Goal: Entertainment & Leisure: Consume media (video, audio)

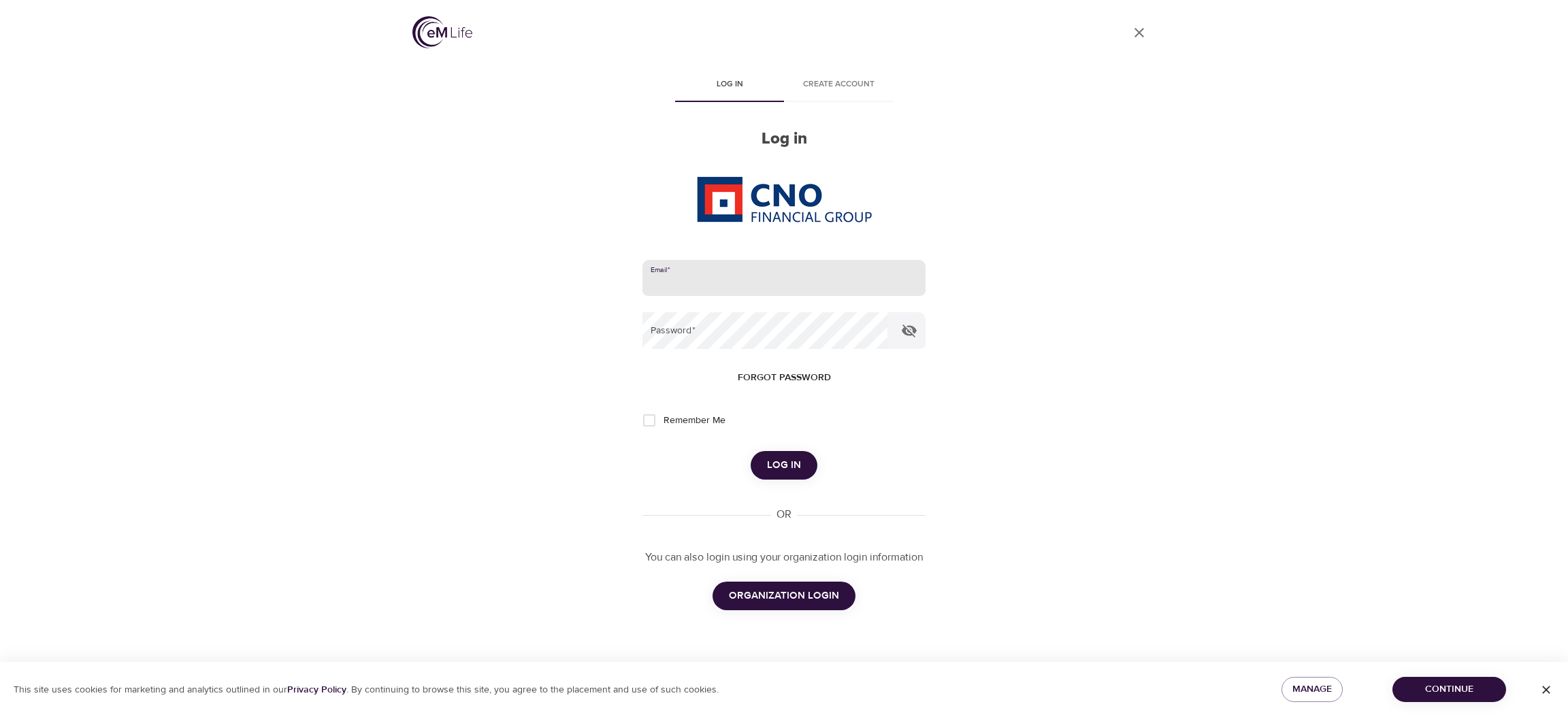
click at [800, 268] on input "email" at bounding box center [784, 278] width 283 height 37
click at [0, 716] on com-1password-button at bounding box center [0, 717] width 0 height 0
type input "[PERSON_NAME][EMAIL_ADDRESS][DOMAIN_NAME]"
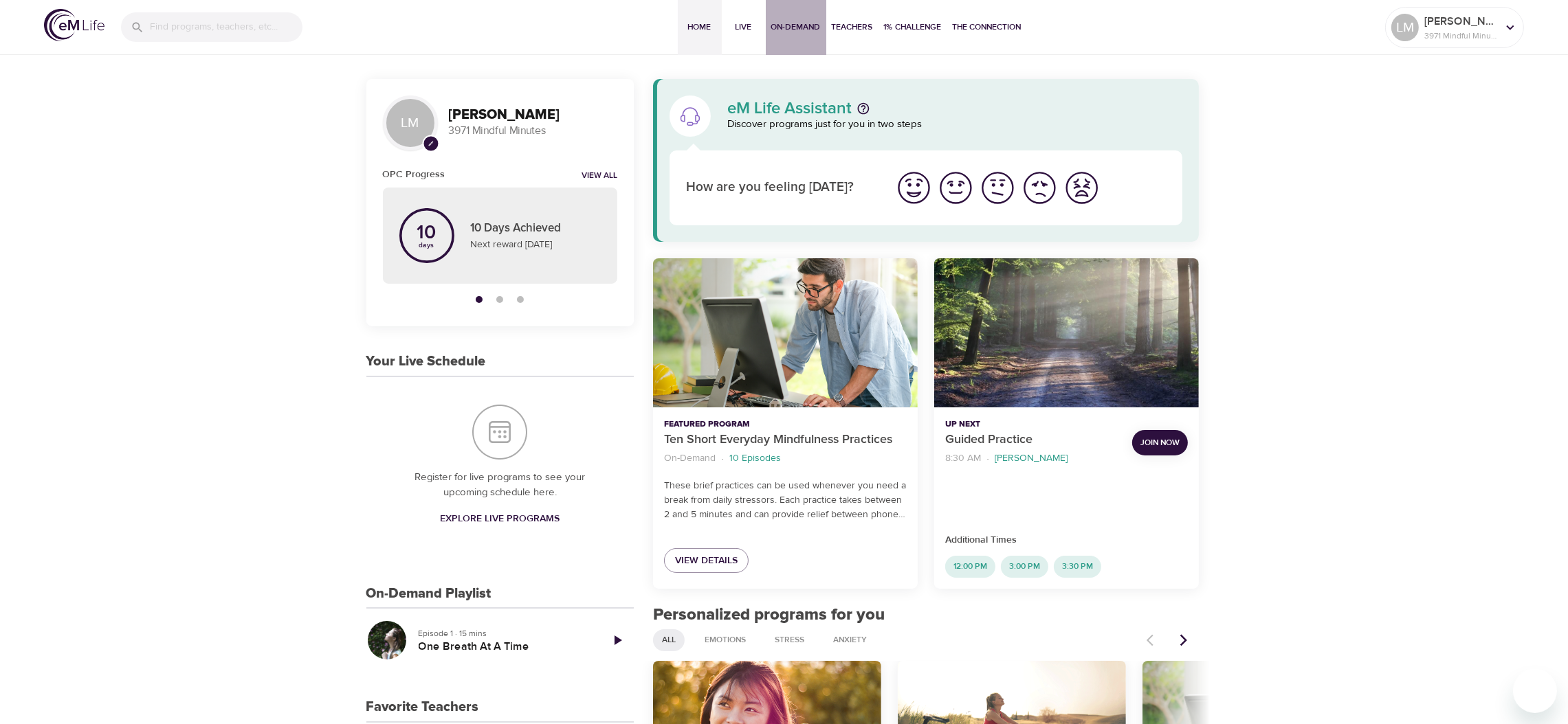
click at [790, 24] on span "On-Demand" at bounding box center [795, 27] width 49 height 14
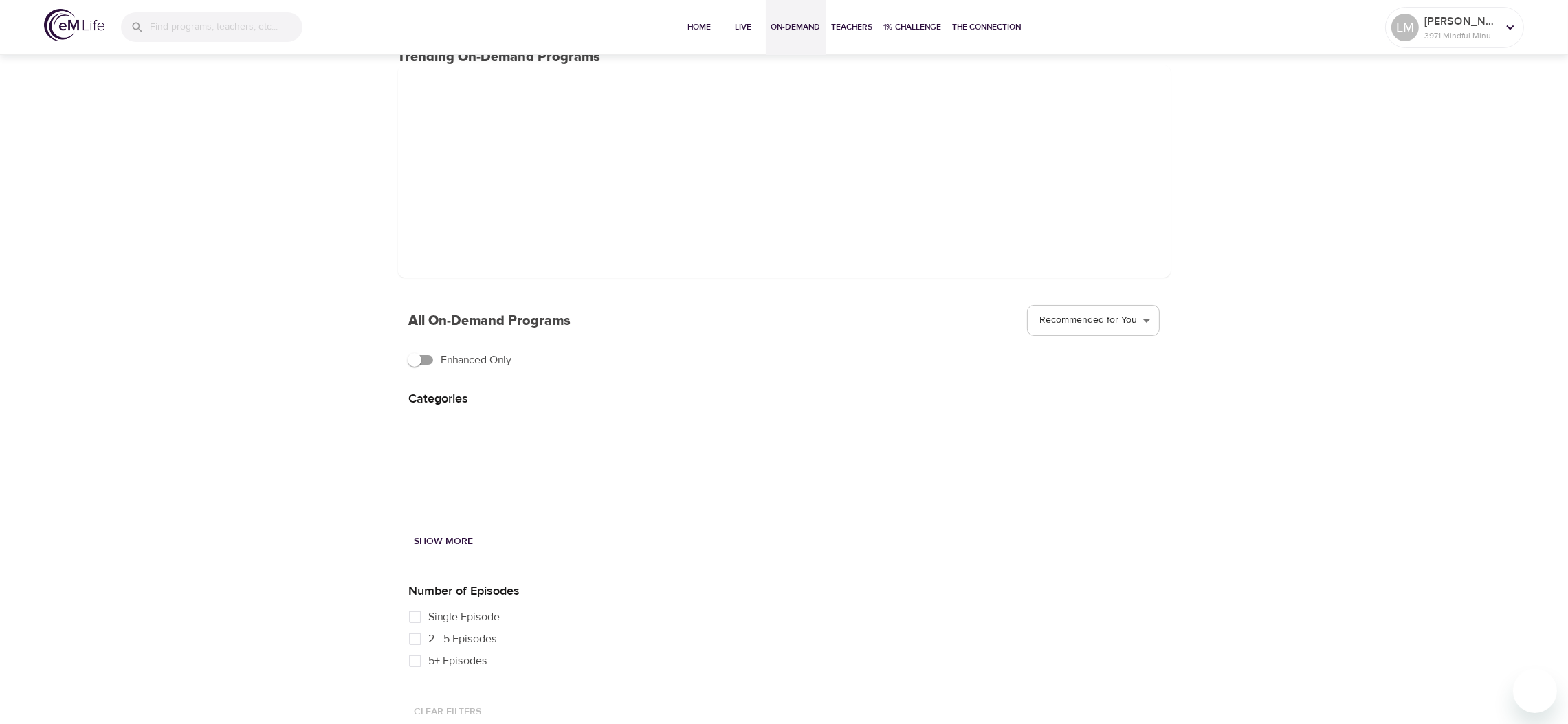
scroll to position [90, 0]
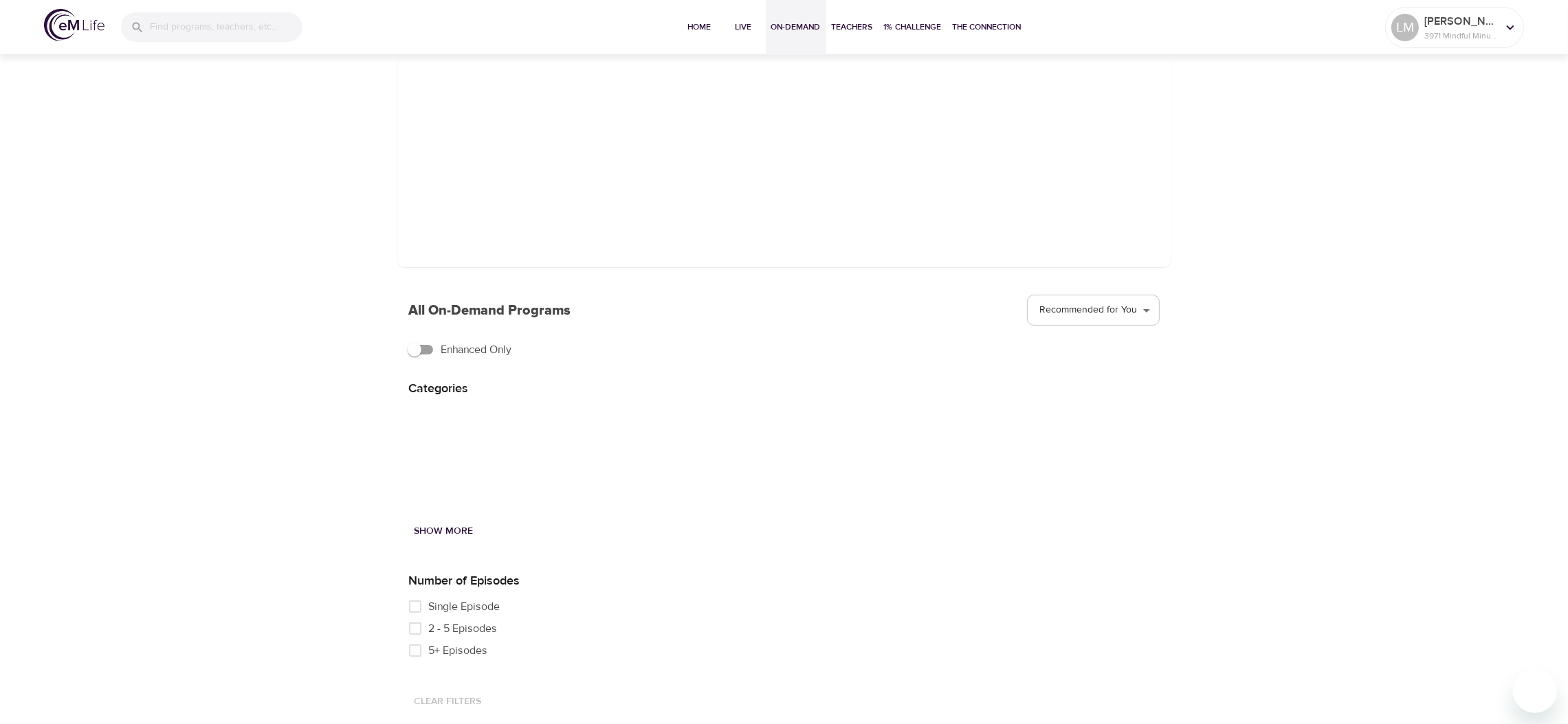
click at [415, 603] on input "Single Episode" at bounding box center [415, 606] width 27 height 22
checkbox input "true"
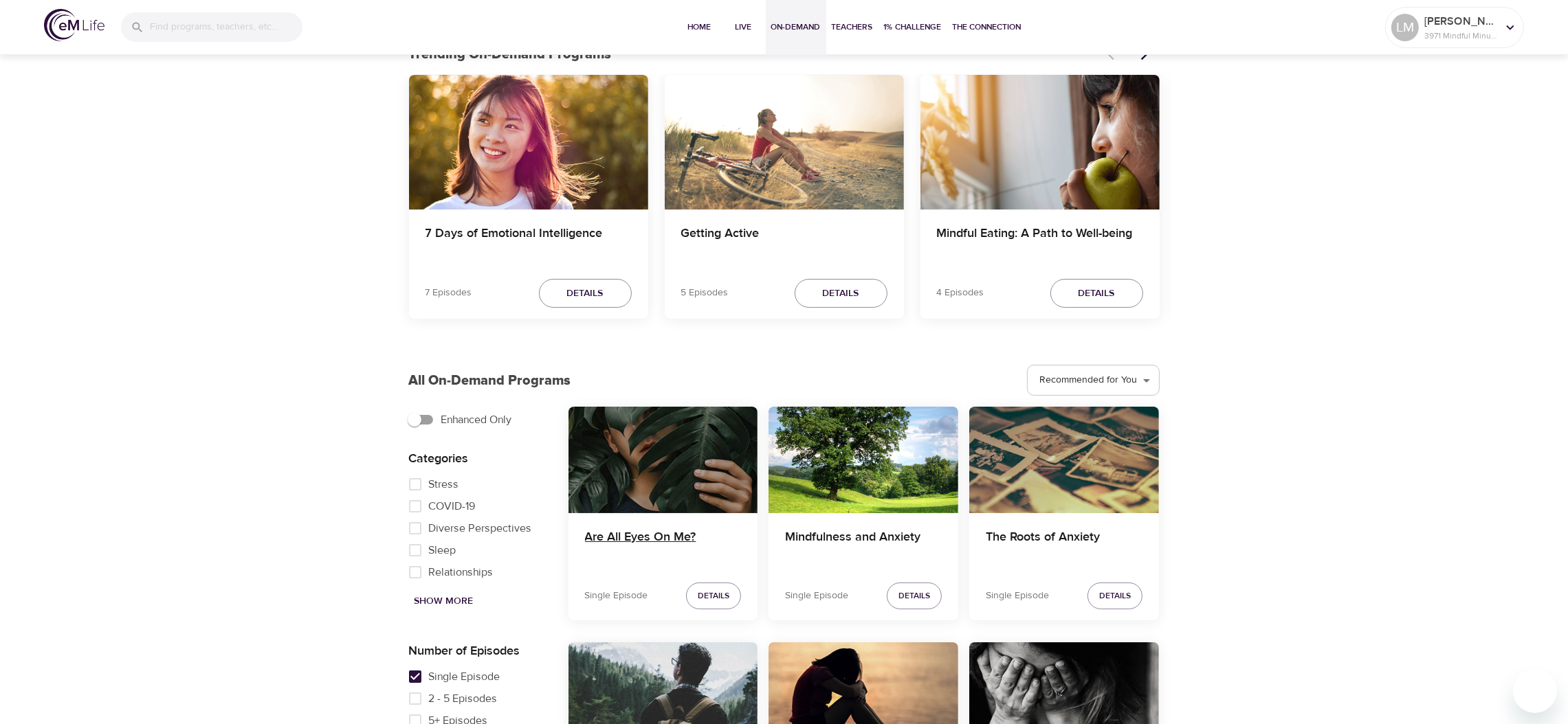
click at [632, 535] on h4 "Are All Eyes On Me?" at bounding box center [663, 546] width 156 height 33
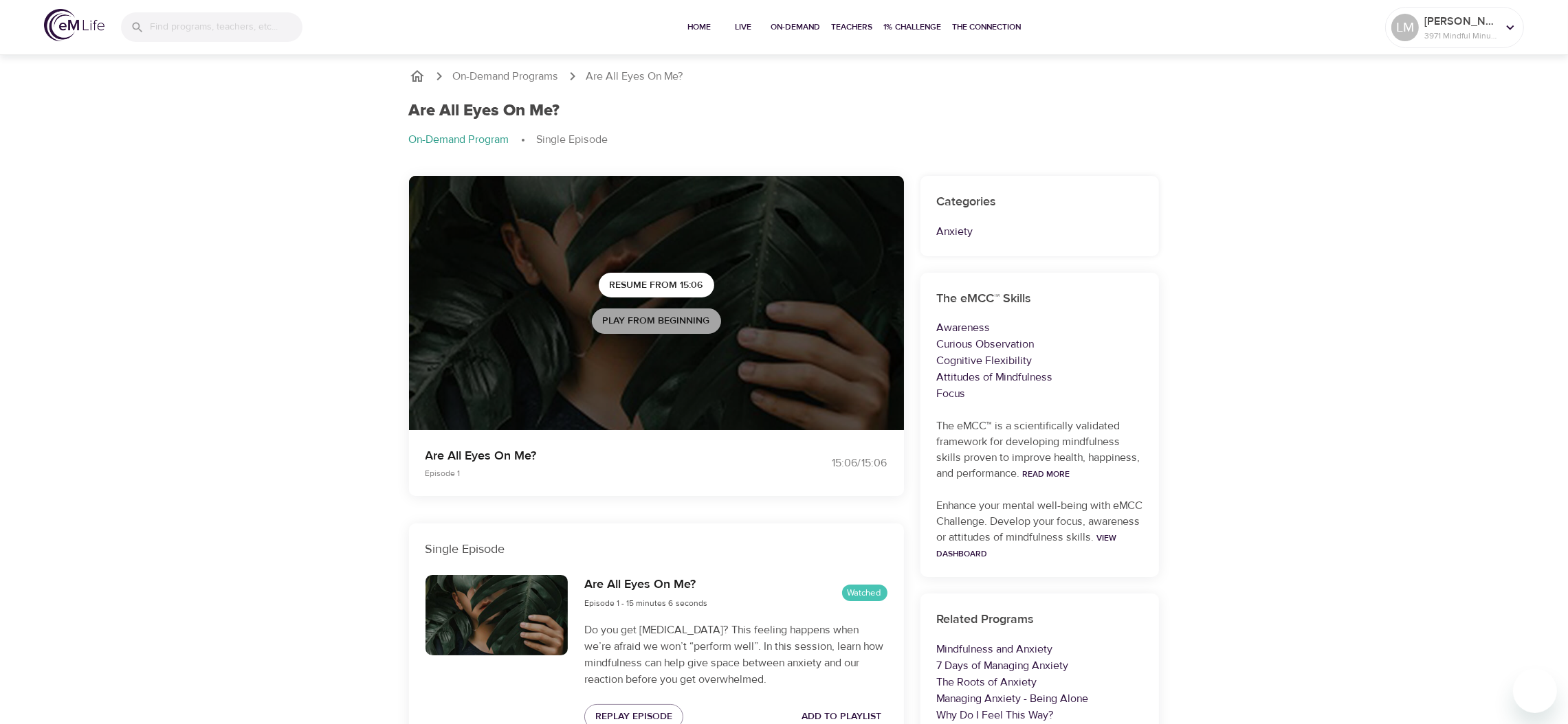
click at [648, 324] on span "Play from beginning" at bounding box center [656, 321] width 107 height 17
click at [1473, 14] on p "[PERSON_NAME]" at bounding box center [1460, 21] width 73 height 16
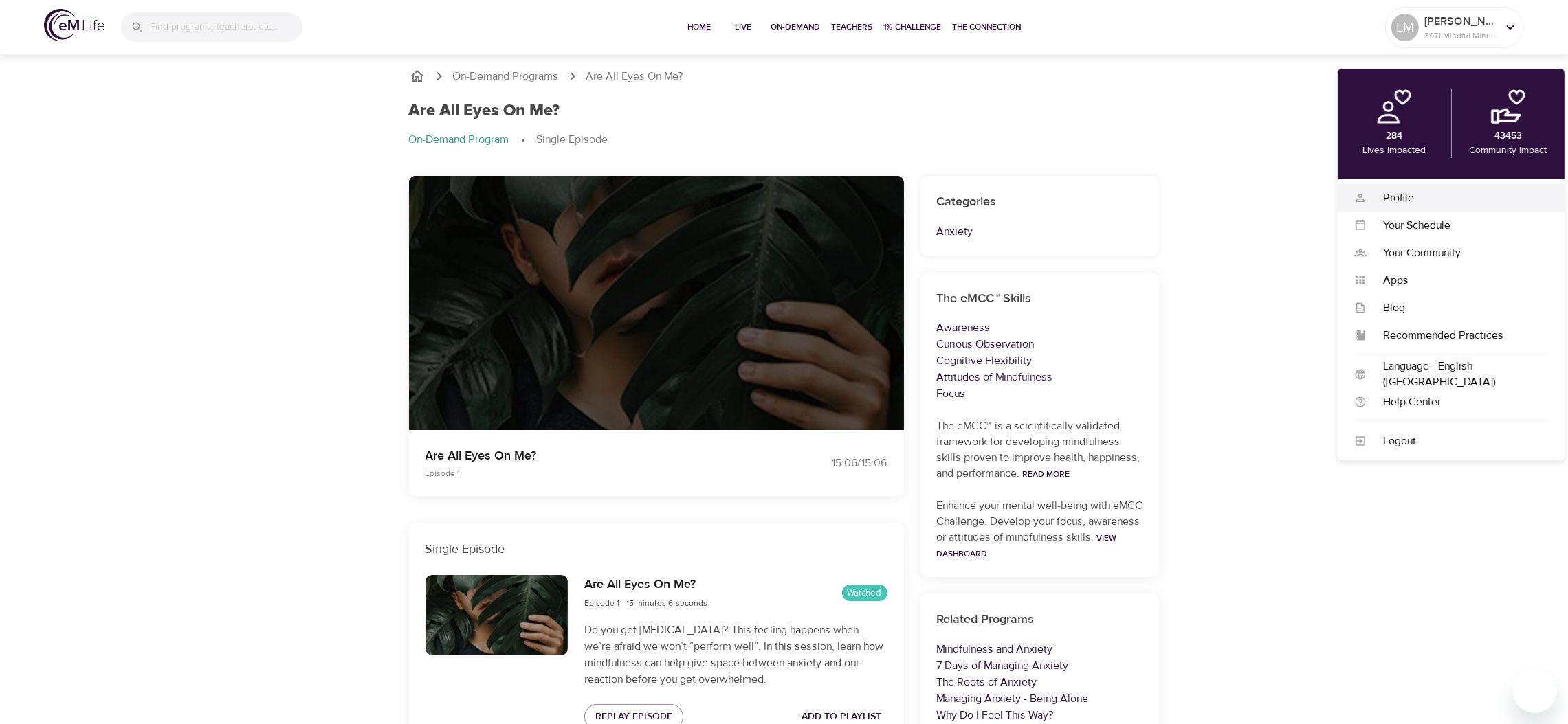
click at [1430, 184] on div "Profile Profile Your Schedule Your Schedule Your Community Your Community Apps …" at bounding box center [1451, 319] width 227 height 282
click at [1430, 184] on div "Profile Profile" at bounding box center [1451, 198] width 227 height 27
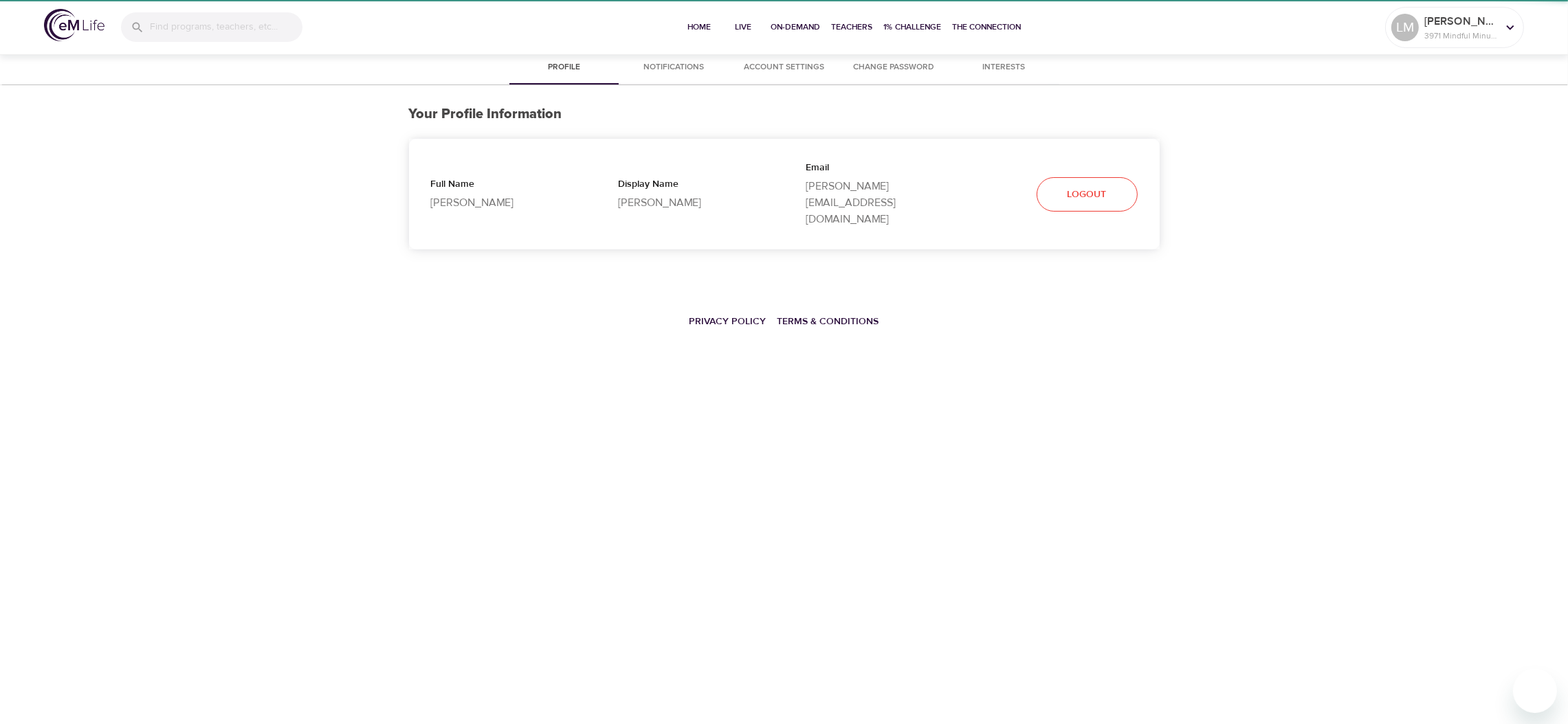
select select "10"
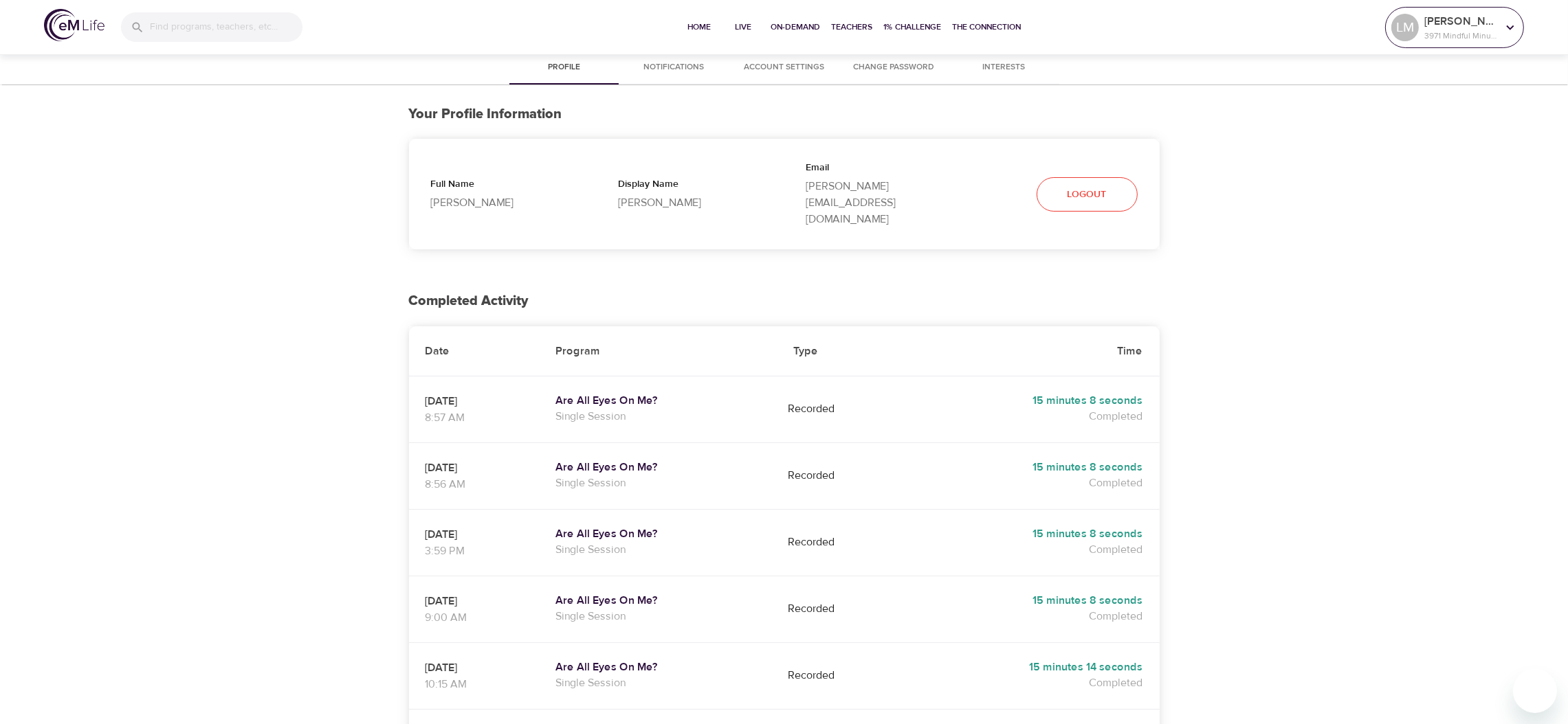
click at [1440, 37] on div "[PERSON_NAME] 3971 Mindful Minutes" at bounding box center [1455, 27] width 132 height 34
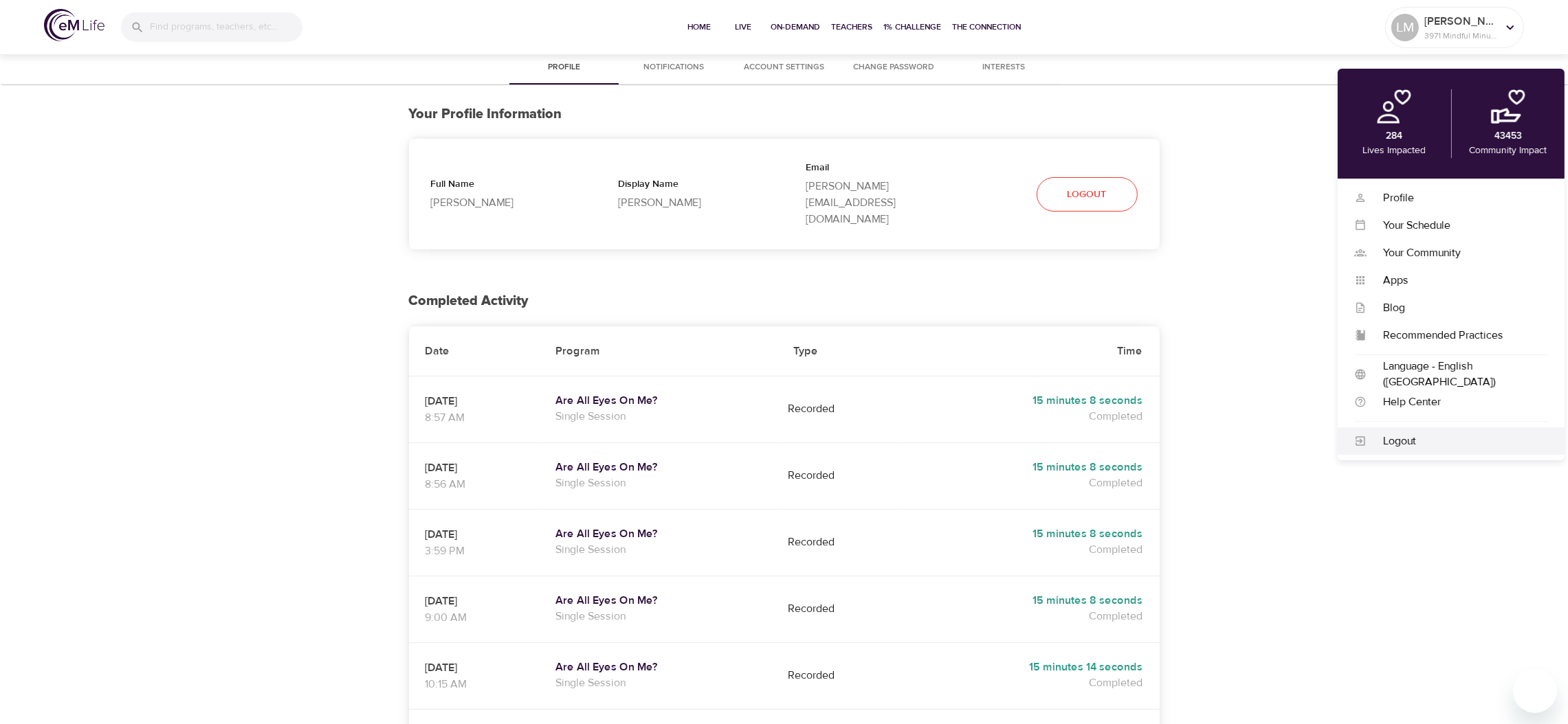
click at [1412, 435] on div "Logout" at bounding box center [1457, 442] width 181 height 16
